Goal: Information Seeking & Learning: Understand process/instructions

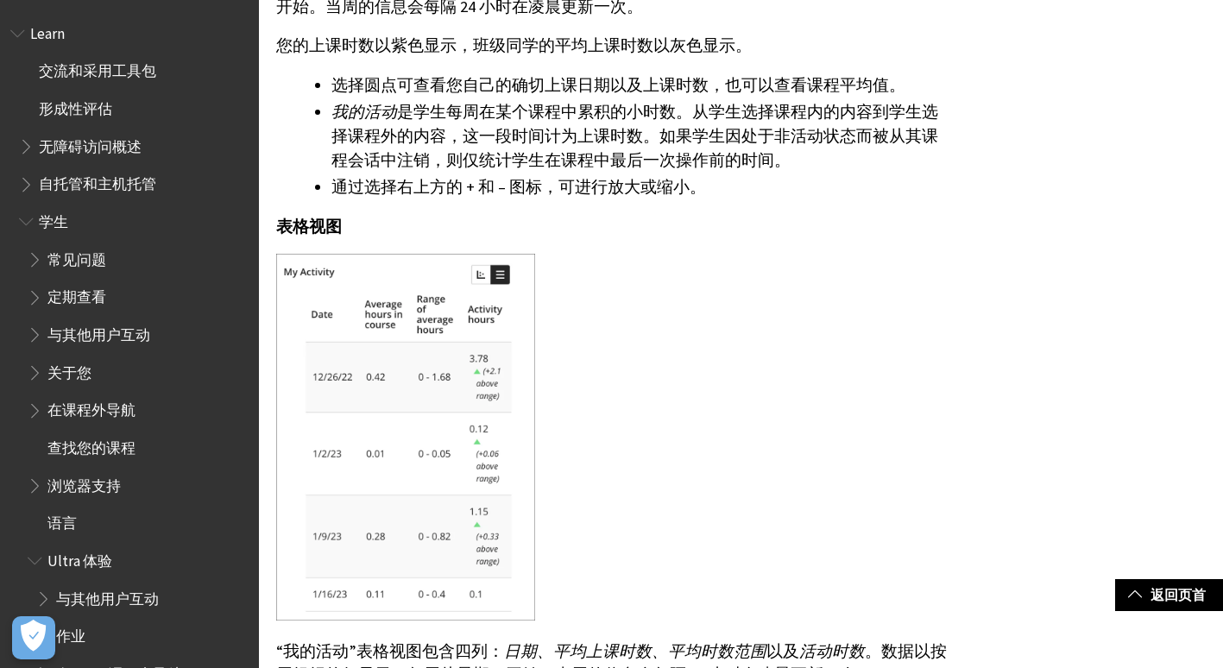
scroll to position [755, 0]
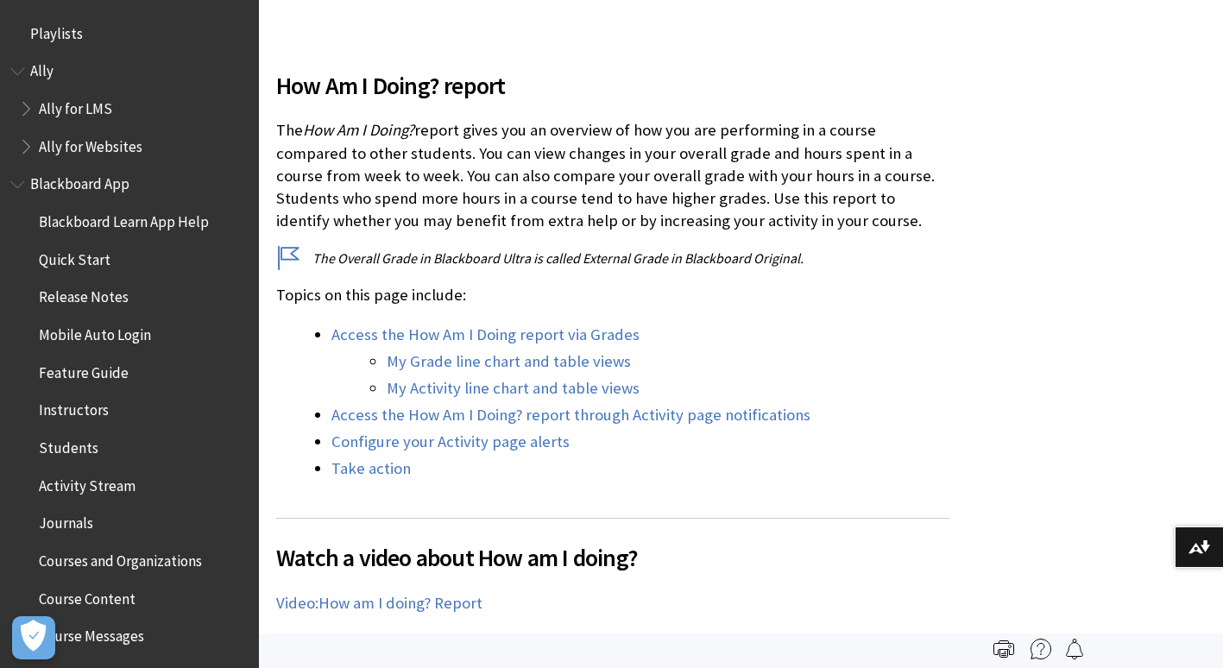
scroll to position [2352, 0]
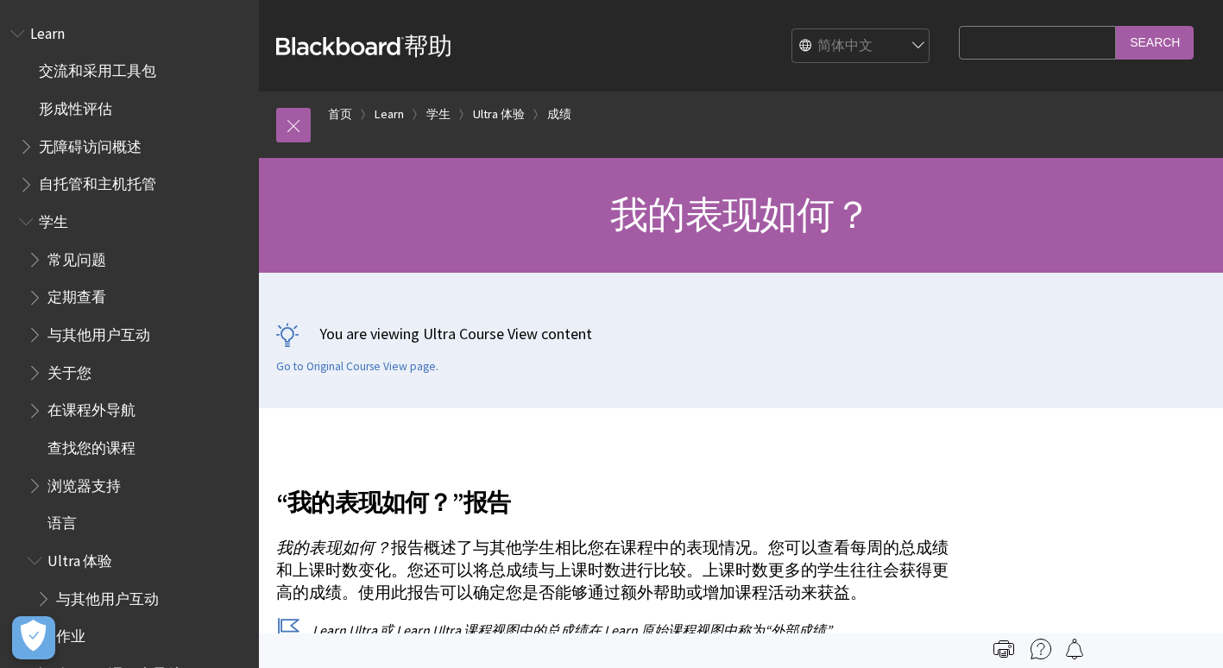
scroll to position [755, 0]
click at [350, 106] on link "首页" at bounding box center [340, 115] width 24 height 22
